Goal: Information Seeking & Learning: Learn about a topic

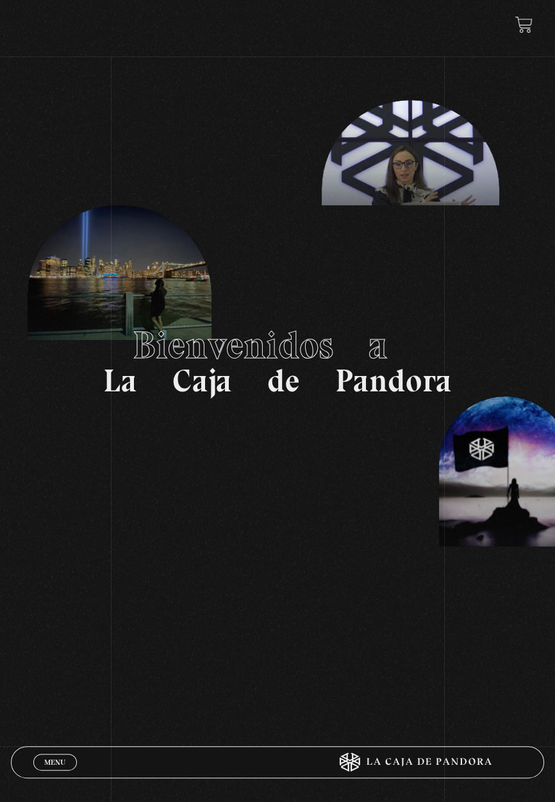
click at [42, 769] on div "Menu Cerrar" at bounding box center [166, 761] width 267 height 31
click at [57, 762] on span "Menu" at bounding box center [54, 762] width 21 height 8
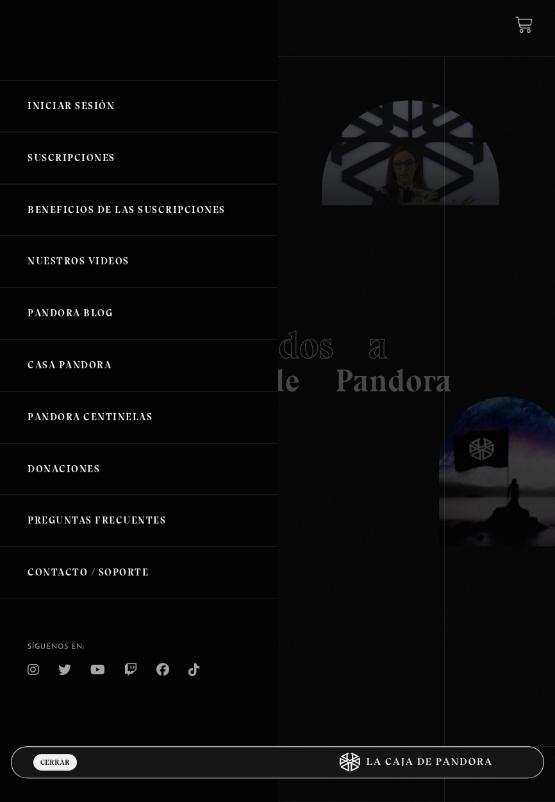
click at [112, 121] on link "Iniciar Sesión" at bounding box center [139, 106] width 278 height 52
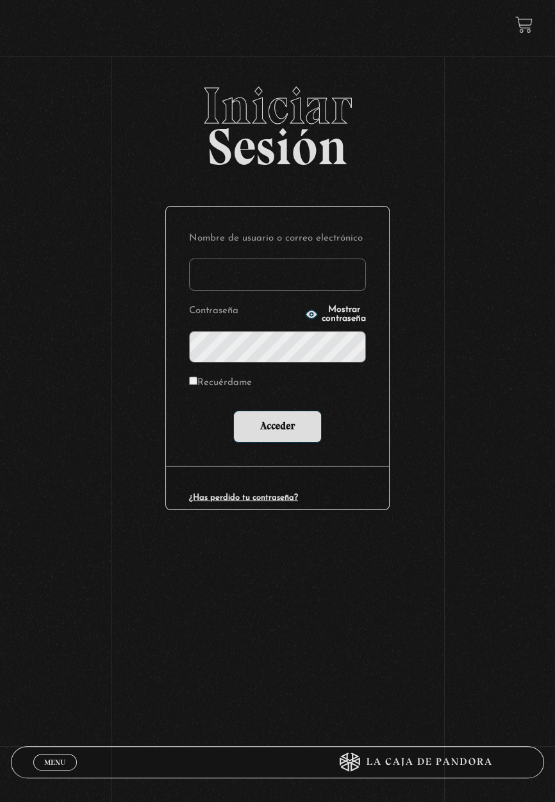
click at [311, 286] on input "Nombre de usuario o correo electrónico" at bounding box center [277, 274] width 177 height 32
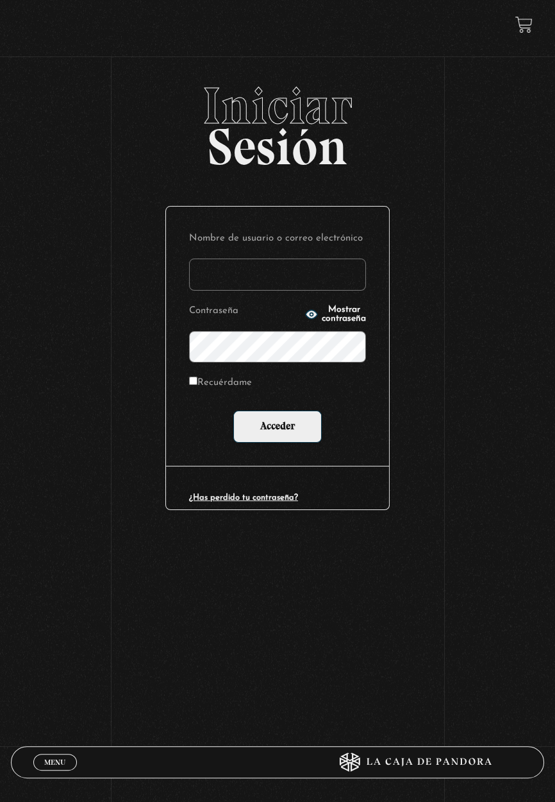
type input "stephanie.murillo garcia"
click at [233, 410] on input "Acceder" at bounding box center [277, 426] width 88 height 32
click at [284, 439] on input "Acceder" at bounding box center [277, 426] width 88 height 32
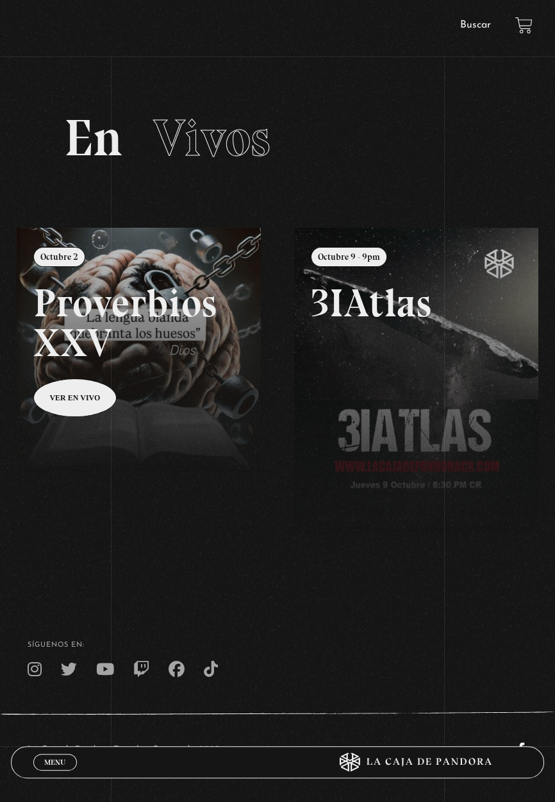
click at [470, 24] on link "Buscar" at bounding box center [475, 25] width 31 height 10
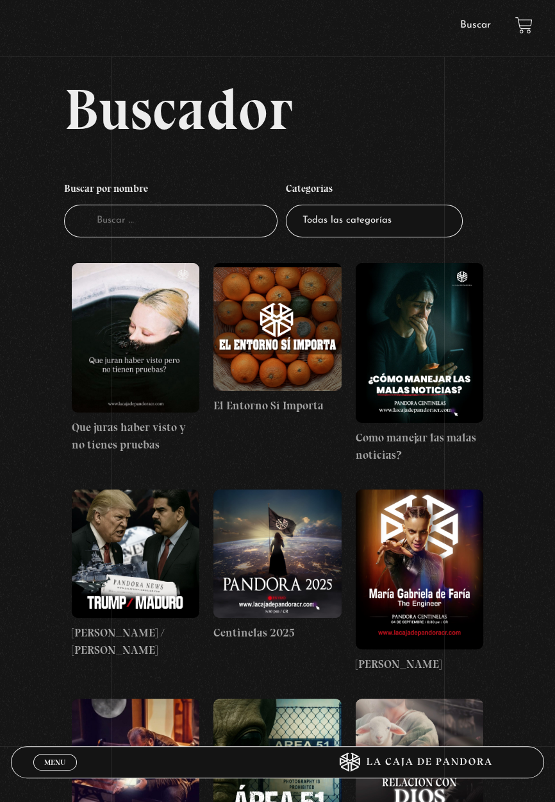
click at [205, 233] on input "Buscador" at bounding box center [171, 221] width 214 height 33
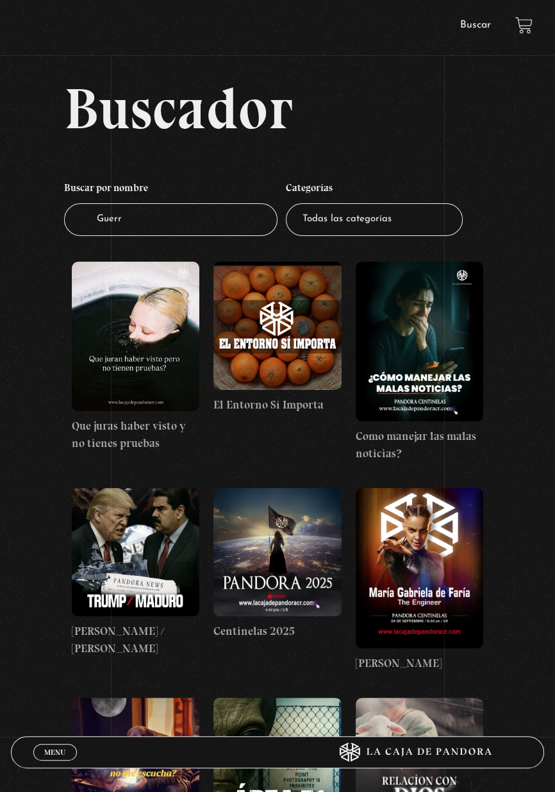
type input "Guerra"
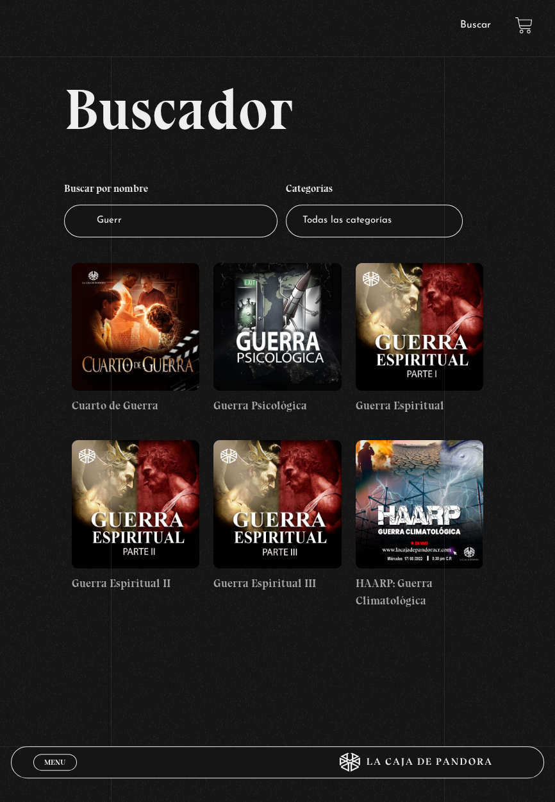
click at [441, 356] on figure at bounding box center [420, 327] width 128 height 128
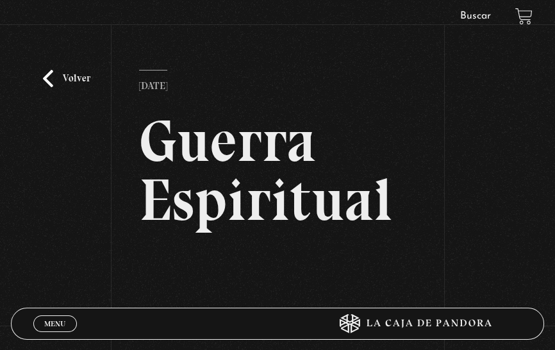
click at [255, 219] on h2 "Guerra Espiritual" at bounding box center [277, 171] width 277 height 118
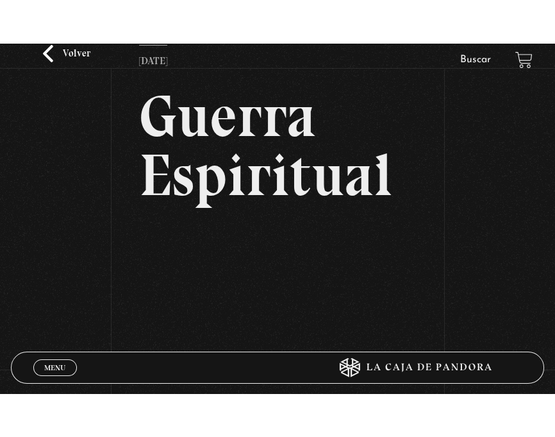
scroll to position [69, 0]
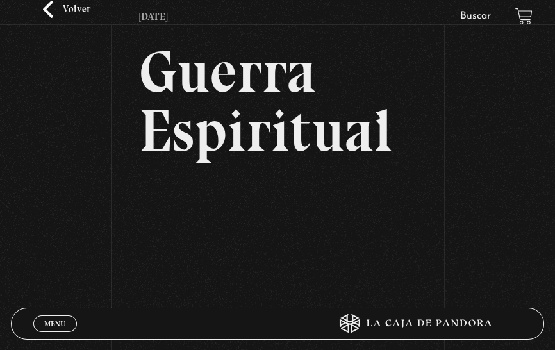
click at [412, 330] on iframe at bounding box center [277, 258] width 277 height 156
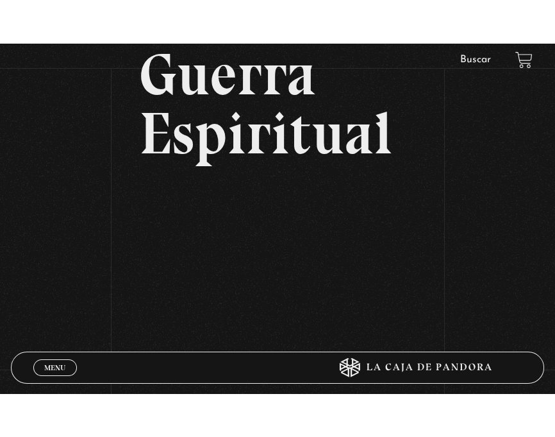
scroll to position [131, 0]
